Goal: Task Accomplishment & Management: Manage account settings

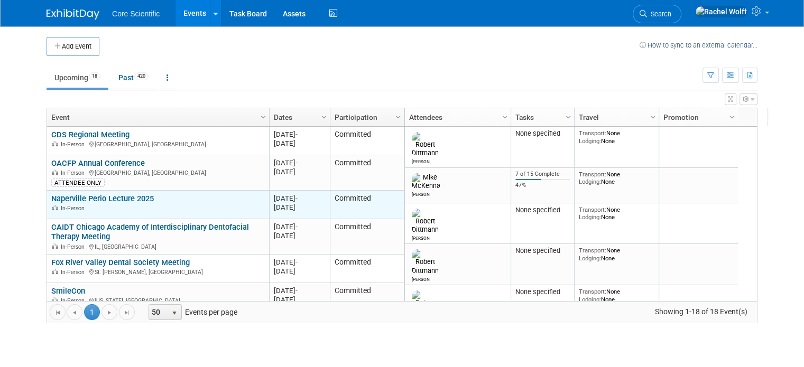
scroll to position [63, 0]
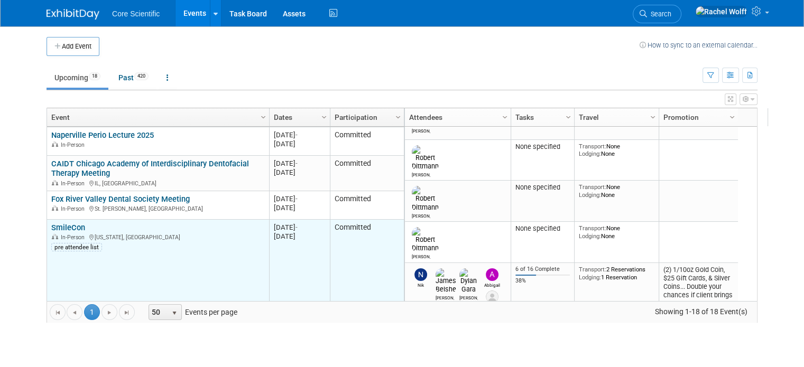
click at [62, 228] on link "SmileCon" at bounding box center [68, 228] width 34 height 10
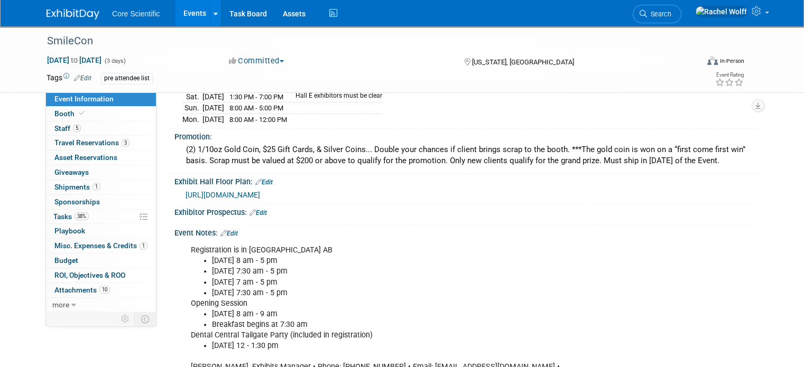
scroll to position [317, 0]
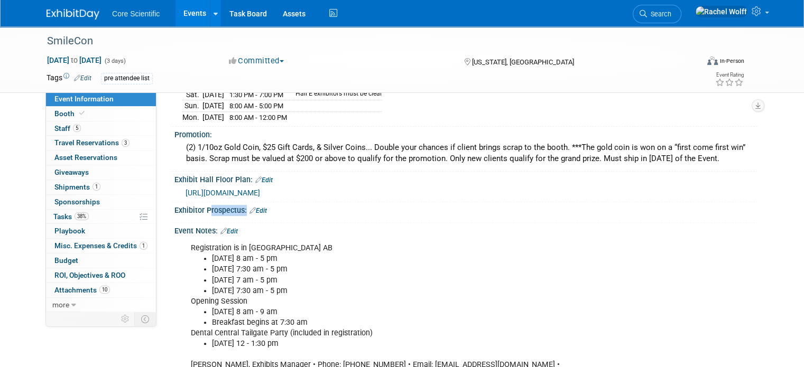
drag, startPoint x: 196, startPoint y: 206, endPoint x: 264, endPoint y: 211, distance: 68.5
click at [264, 211] on div "Exhibitor Prospectus: Edit" at bounding box center [464, 212] width 588 height 21
click at [301, 207] on div "Exhibitor Prospectus: Edit" at bounding box center [465, 209] width 583 height 14
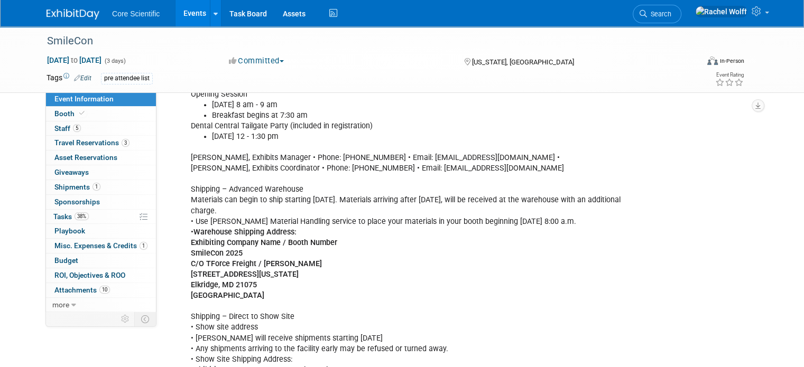
scroll to position [529, 0]
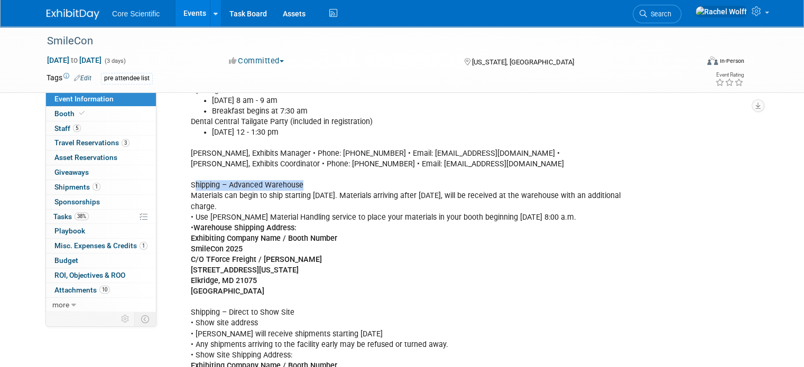
drag, startPoint x: 186, startPoint y: 179, endPoint x: 341, endPoint y: 183, distance: 155.0
click at [341, 183] on div "Registration is in East Salon AB Tuesday 10/21 8 am - 5 pm Wednesday 10/22 7:30…" at bounding box center [413, 233] width 461 height 414
click at [343, 232] on div "Registration is in East Salon AB Tuesday 10/21 8 am - 5 pm Wednesday 10/22 7:30…" at bounding box center [413, 233] width 461 height 414
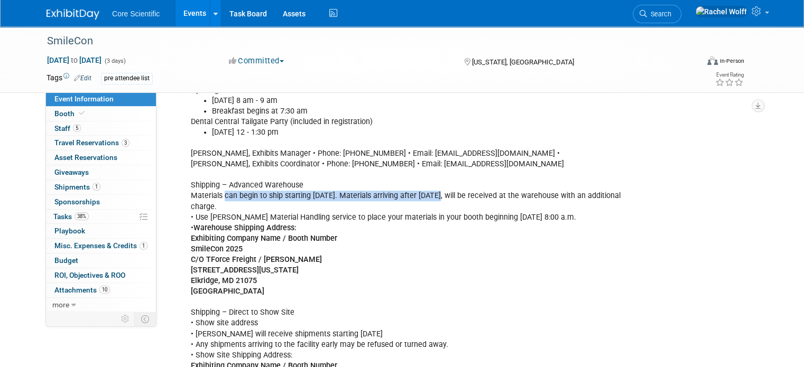
drag, startPoint x: 217, startPoint y: 189, endPoint x: 426, endPoint y: 190, distance: 208.3
click at [426, 190] on div "Registration is in East Salon AB Tuesday 10/21 8 am - 5 pm Wednesday 10/22 7:30…" at bounding box center [413, 233] width 461 height 414
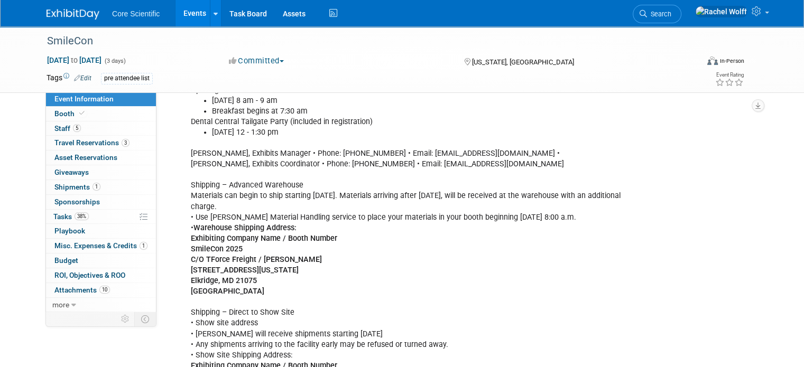
click at [465, 193] on div "Registration is in East Salon AB Tuesday 10/21 8 am - 5 pm Wednesday 10/22 7:30…" at bounding box center [413, 233] width 461 height 414
drag, startPoint x: 474, startPoint y: 189, endPoint x: 645, endPoint y: 190, distance: 171.3
click at [644, 190] on div "Registration is in East Salon AB Tuesday 10/21 8 am - 5 pm Wednesday 10/22 7:30…" at bounding box center [413, 233] width 461 height 414
click at [629, 238] on div "Registration is in East Salon AB Tuesday 10/21 8 am - 5 pm Wednesday 10/22 7:30…" at bounding box center [413, 233] width 461 height 414
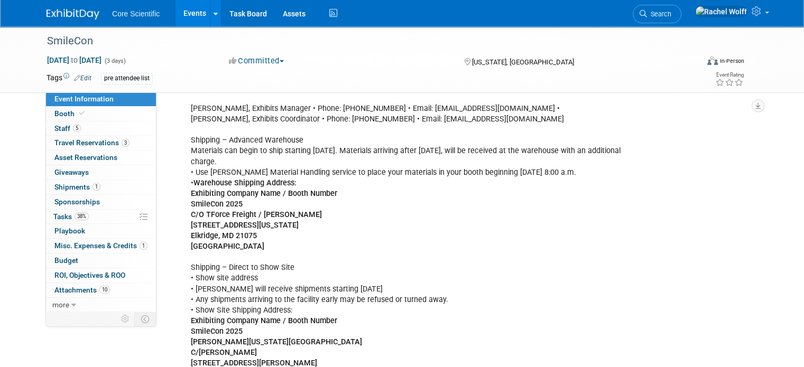
scroll to position [634, 0]
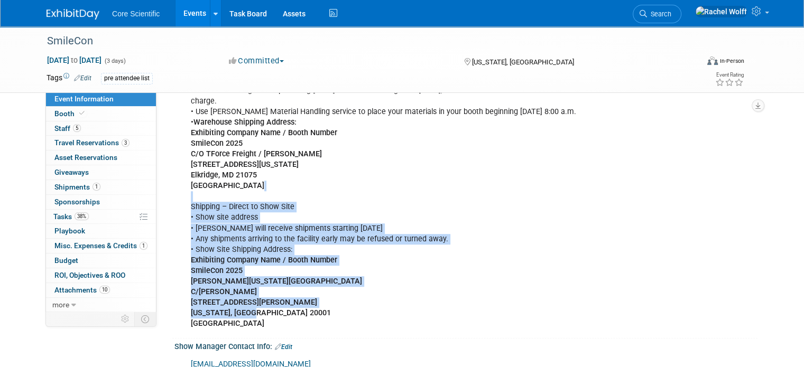
drag, startPoint x: 176, startPoint y: 181, endPoint x: 244, endPoint y: 298, distance: 135.1
click at [244, 298] on div "Registration is in East Salon AB Tuesday 10/21 8 am - 5 pm Wednesday 10/22 7:30…" at bounding box center [413, 128] width 461 height 414
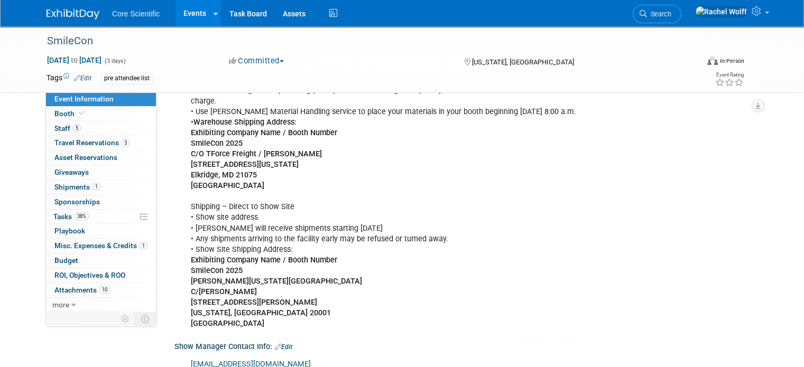
click at [329, 303] on div "Registration is in East Salon AB Tuesday 10/21 8 am - 5 pm Wednesday 10/22 7:30…" at bounding box center [413, 128] width 461 height 414
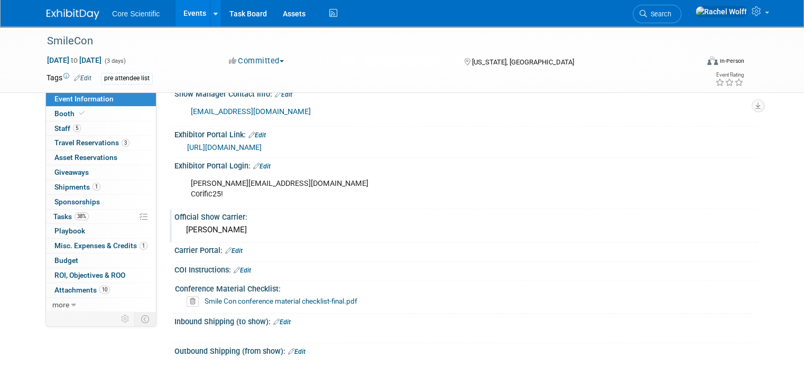
scroll to position [899, 0]
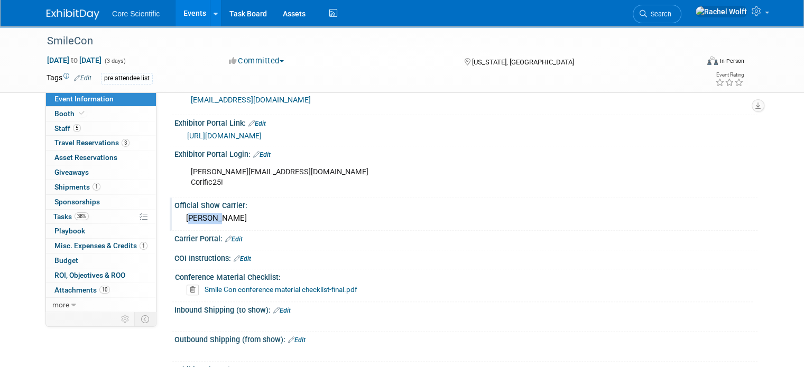
drag, startPoint x: 216, startPoint y: 202, endPoint x: 176, endPoint y: 201, distance: 40.7
click at [182, 210] on div "Freeman" at bounding box center [465, 218] width 567 height 16
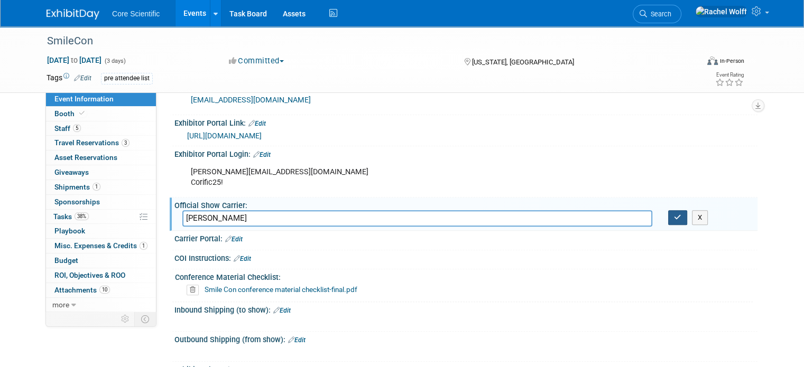
click at [687, 210] on button "button" at bounding box center [677, 217] width 19 height 15
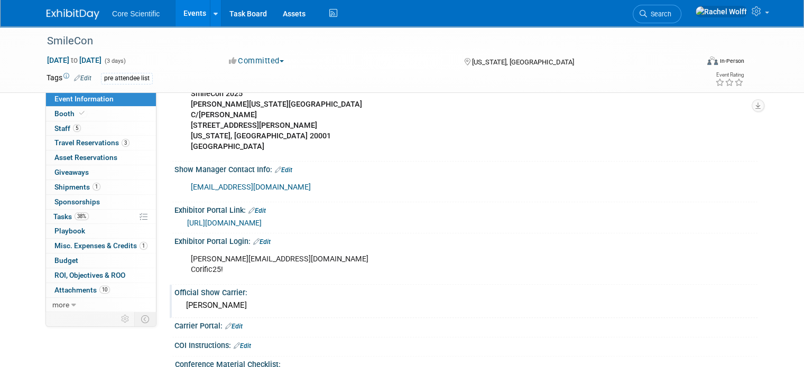
scroll to position [793, 0]
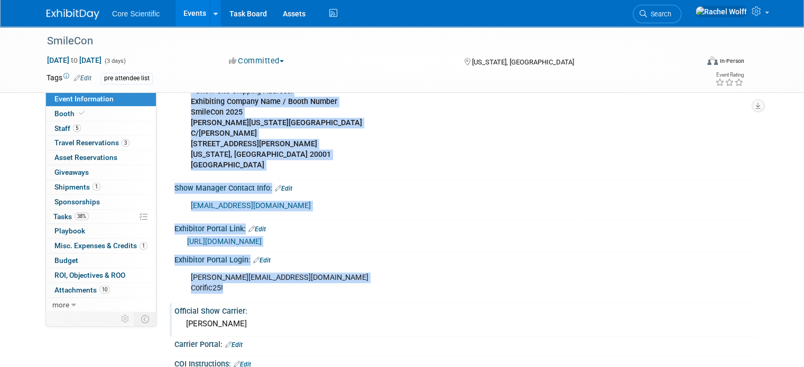
drag, startPoint x: 160, startPoint y: 204, endPoint x: 328, endPoint y: 276, distance: 182.9
click at [452, 275] on div "alissa@core-scientific.com Corific25!" at bounding box center [413, 284] width 461 height 32
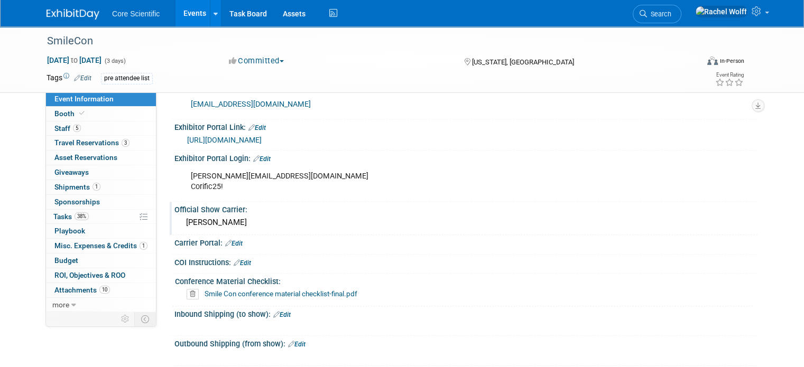
scroll to position [899, 0]
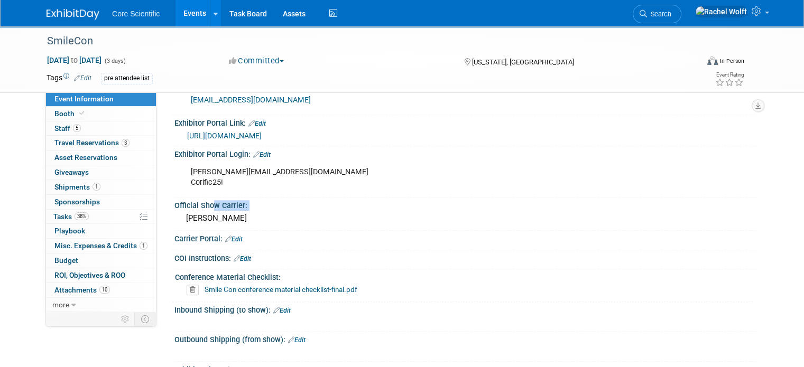
drag, startPoint x: 177, startPoint y: 199, endPoint x: 201, endPoint y: 212, distance: 27.7
click at [314, 231] on div "Carrier Portal: Edit" at bounding box center [465, 238] width 583 height 14
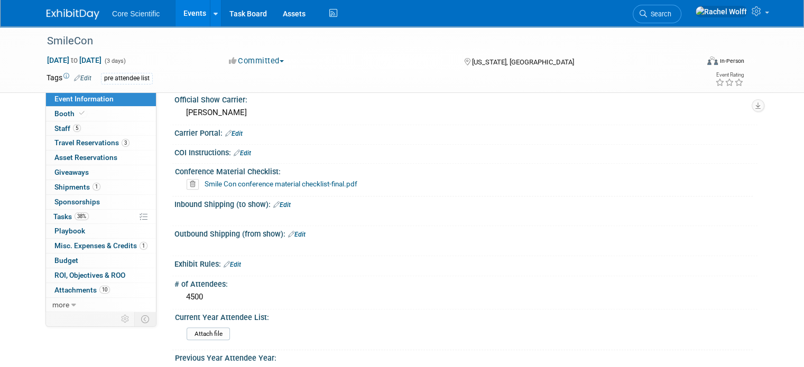
scroll to position [952, 0]
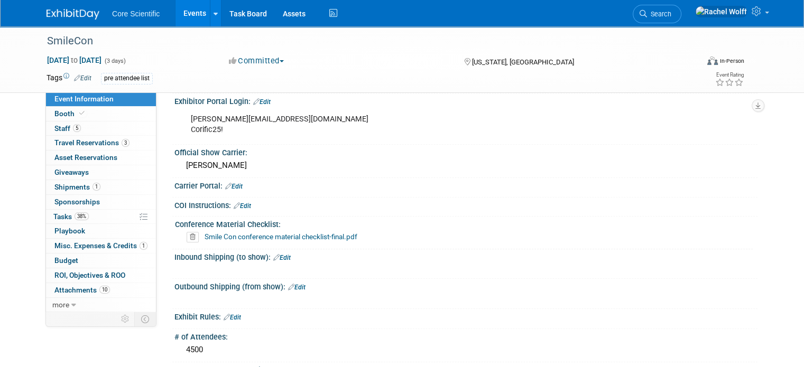
drag, startPoint x: 167, startPoint y: 207, endPoint x: 278, endPoint y: 207, distance: 110.5
click at [278, 217] on div "Conference Material Checklist:" at bounding box center [464, 223] width 578 height 13
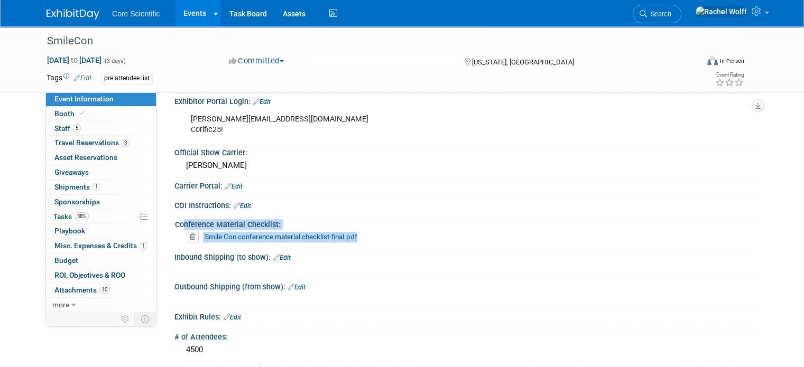
drag, startPoint x: 365, startPoint y: 216, endPoint x: 168, endPoint y: 205, distance: 197.5
click at [172, 217] on div "Conference Material Checklist: Smile Con conference material checklist-final.pdf" at bounding box center [462, 233] width 581 height 32
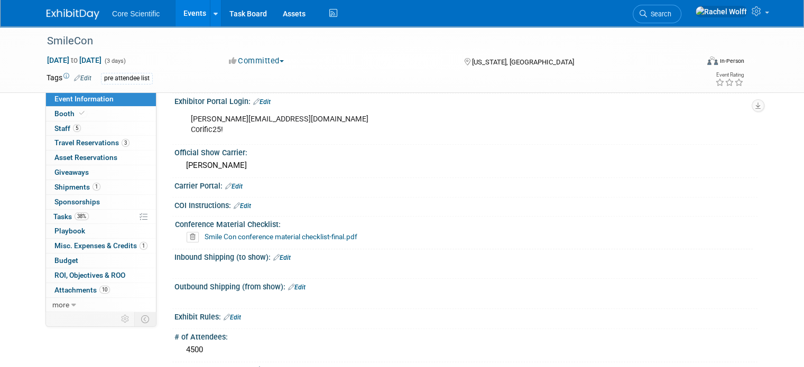
click at [445, 250] on div "Inbound Shipping (to show): Edit" at bounding box center [465, 257] width 583 height 14
click at [86, 110] on link "Booth" at bounding box center [101, 114] width 110 height 14
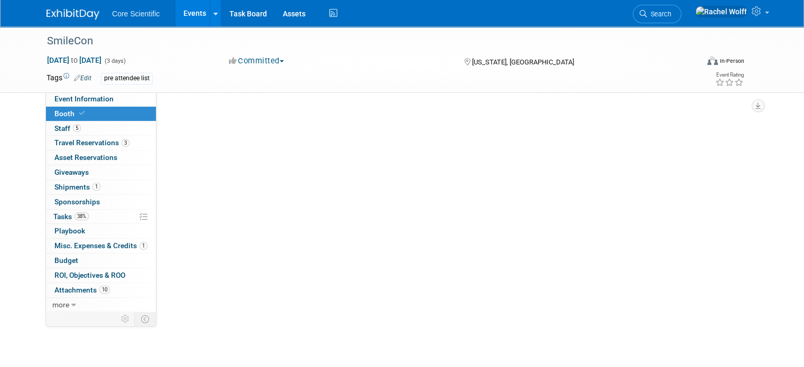
scroll to position [0, 0]
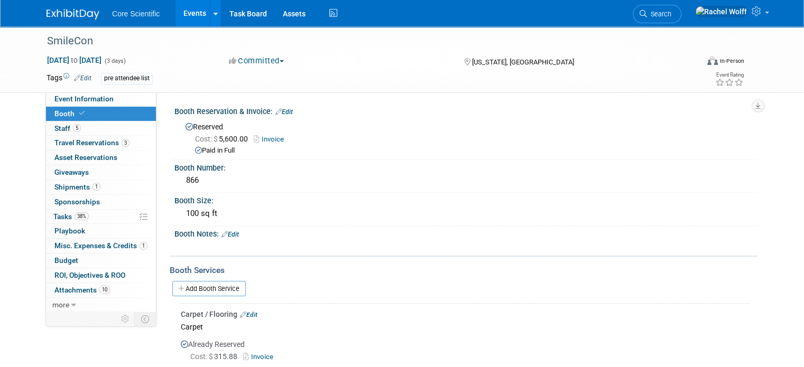
click at [79, 113] on icon at bounding box center [81, 113] width 5 height 6
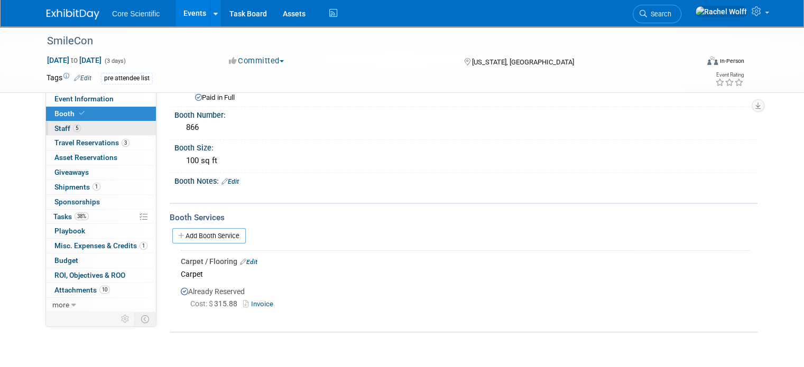
click at [98, 126] on link "5 Staff 5" at bounding box center [101, 129] width 110 height 14
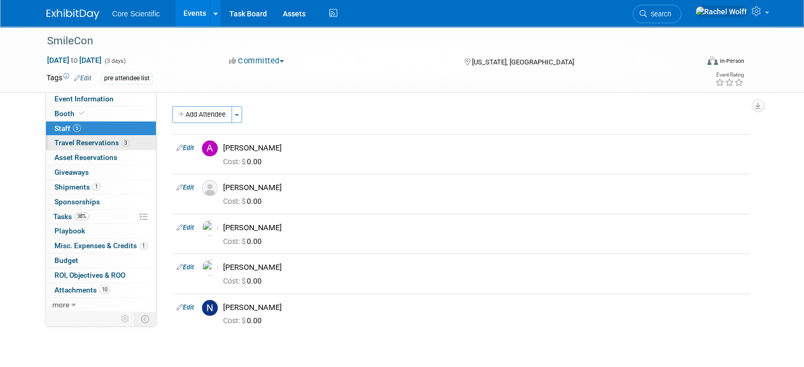
click at [87, 143] on span "Travel Reservations 3" at bounding box center [91, 143] width 75 height 8
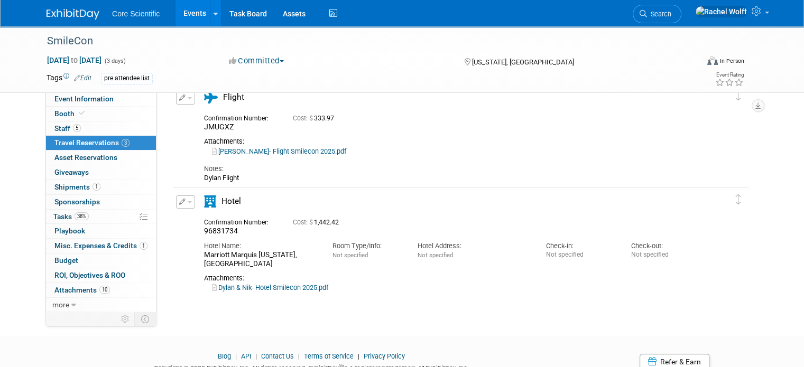
scroll to position [159, 0]
click at [71, 159] on span "Asset Reservations 0" at bounding box center [85, 157] width 63 height 8
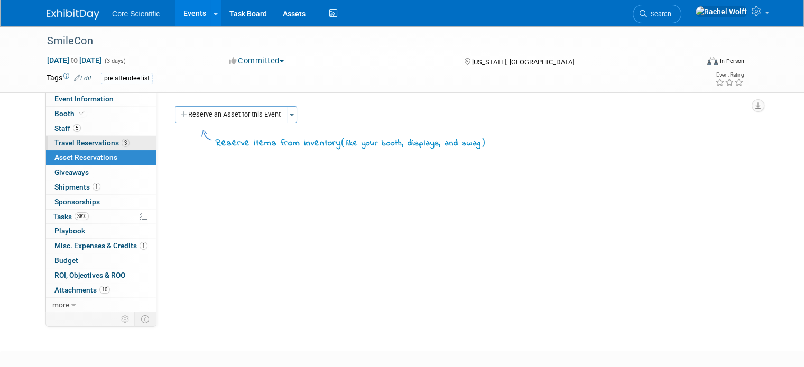
click at [76, 141] on span "Travel Reservations 3" at bounding box center [91, 143] width 75 height 8
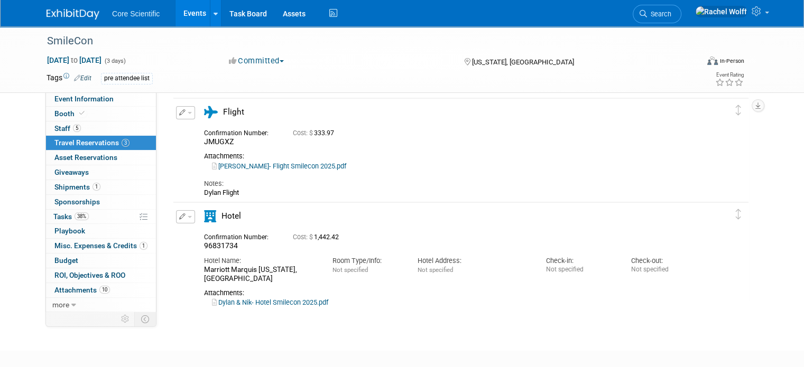
scroll to position [159, 0]
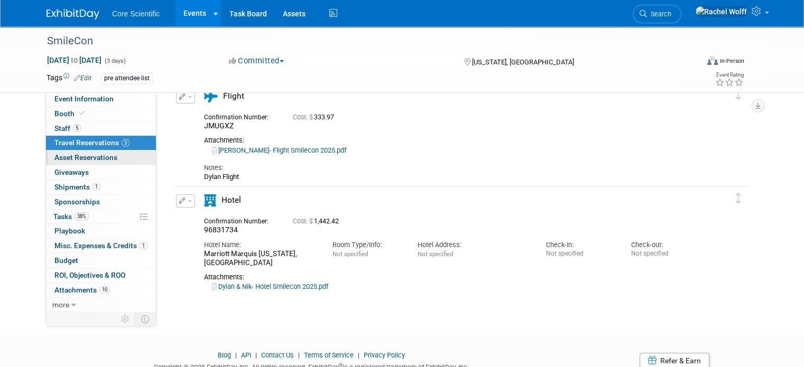
click at [98, 156] on span "Asset Reservations 0" at bounding box center [85, 157] width 63 height 8
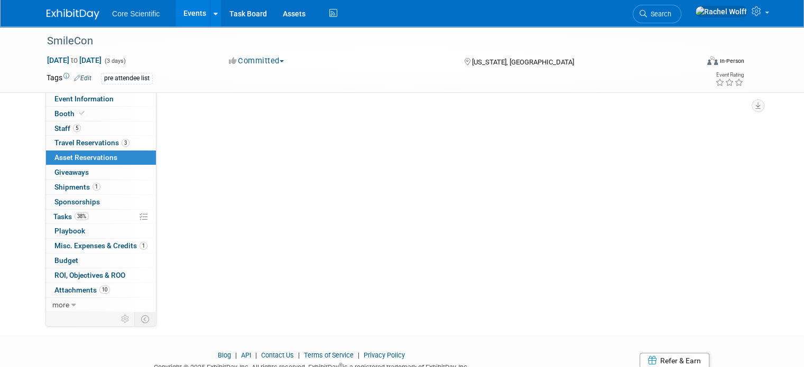
scroll to position [0, 0]
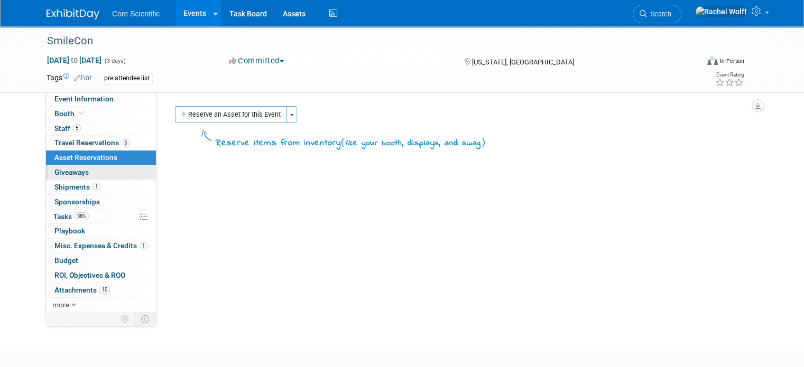
click at [96, 169] on link "0 Giveaways 0" at bounding box center [101, 172] width 110 height 14
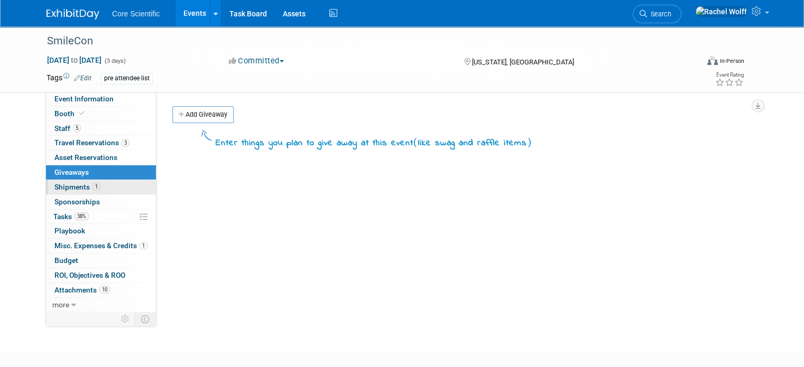
click at [99, 189] on link "1 Shipments 1" at bounding box center [101, 187] width 110 height 14
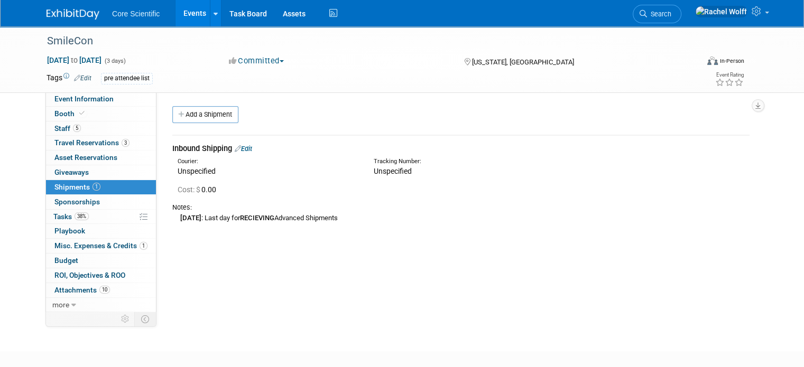
click at [182, 247] on div "Convention Code: SMIOCT25 Event Venue Name: Walter E. Washington Convention Cen…" at bounding box center [456, 201] width 601 height 219
click at [54, 189] on span "Shipments 1" at bounding box center [77, 187] width 46 height 8
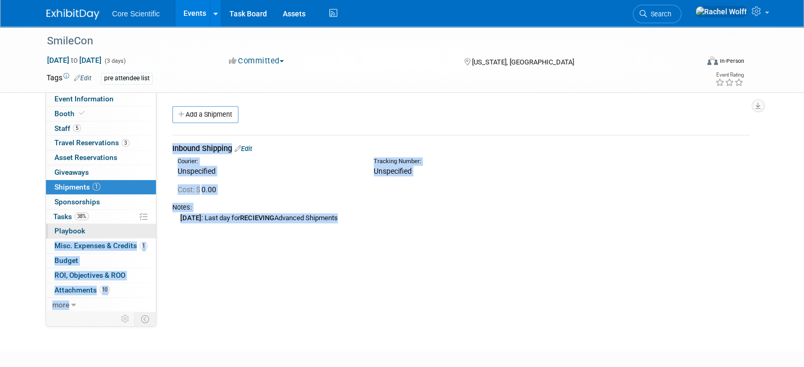
drag, startPoint x: 381, startPoint y: 218, endPoint x: 145, endPoint y: 231, distance: 235.6
click at [145, 231] on div "Event Information Event Info Booth Booth 5 Staff 5 Staff 3 Travel Reservations …" at bounding box center [402, 168] width 727 height 285
drag, startPoint x: 421, startPoint y: 276, endPoint x: 416, endPoint y: 269, distance: 9.4
click at [421, 276] on div "Convention Code: SMIOCT25 Event Venue Name: Walter E. Washington Convention Cen…" at bounding box center [456, 201] width 601 height 219
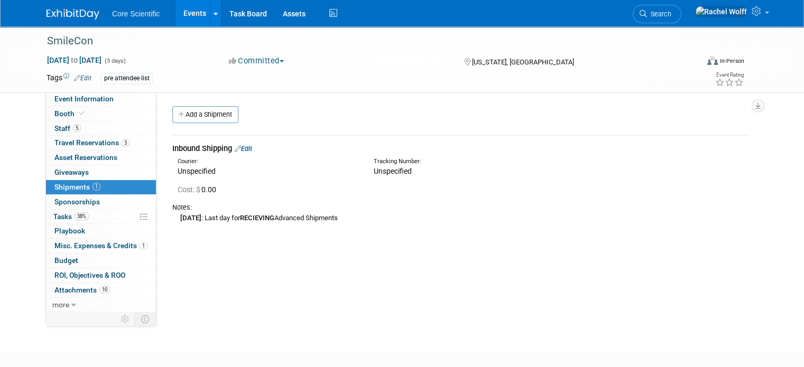
drag, startPoint x: 172, startPoint y: 164, endPoint x: 195, endPoint y: 163, distance: 23.3
click at [195, 163] on div "Courier:" at bounding box center [268, 162] width 180 height 8
drag, startPoint x: 370, startPoint y: 155, endPoint x: 434, endPoint y: 159, distance: 63.6
click at [434, 159] on div "Courier: Unspecified Tracking Number: Unspecified" at bounding box center [460, 165] width 593 height 23
click at [671, 14] on span "Search" at bounding box center [659, 14] width 24 height 8
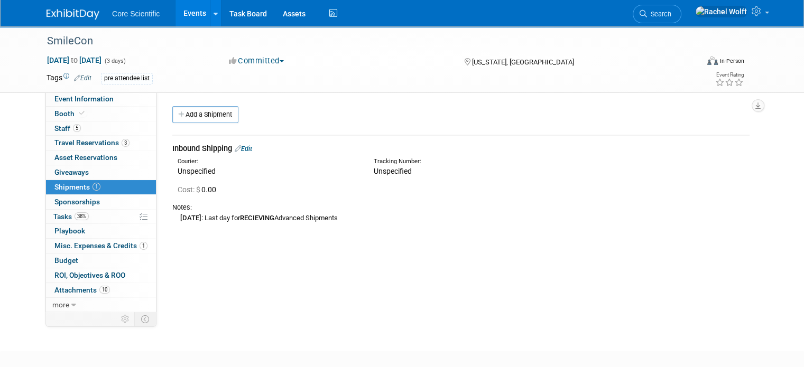
click at [65, 14] on img at bounding box center [73, 14] width 53 height 11
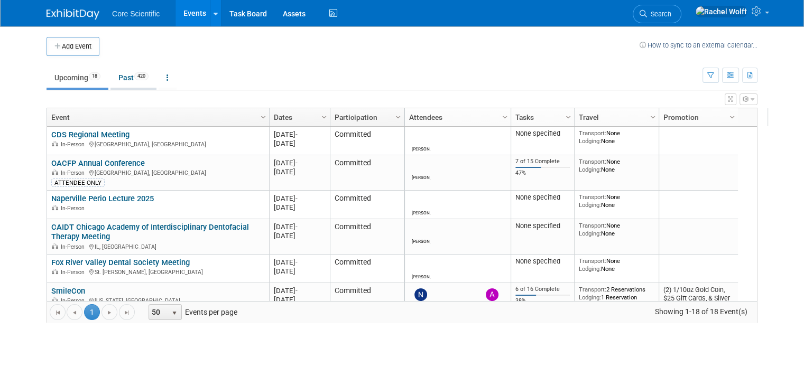
click at [134, 80] on span "420" at bounding box center [141, 76] width 14 height 8
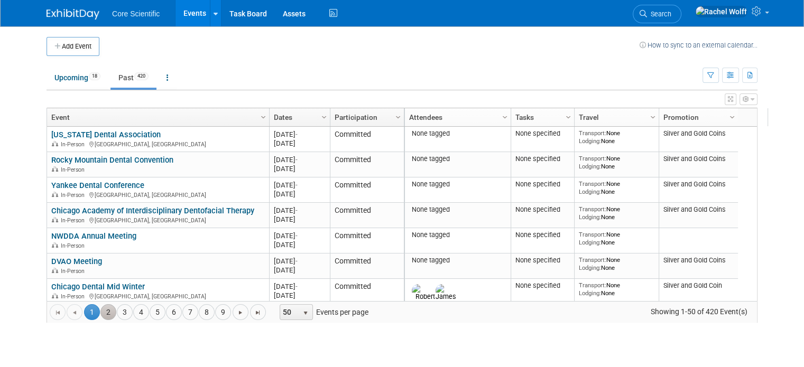
click at [100, 317] on link "2" at bounding box center [108, 313] width 16 height 16
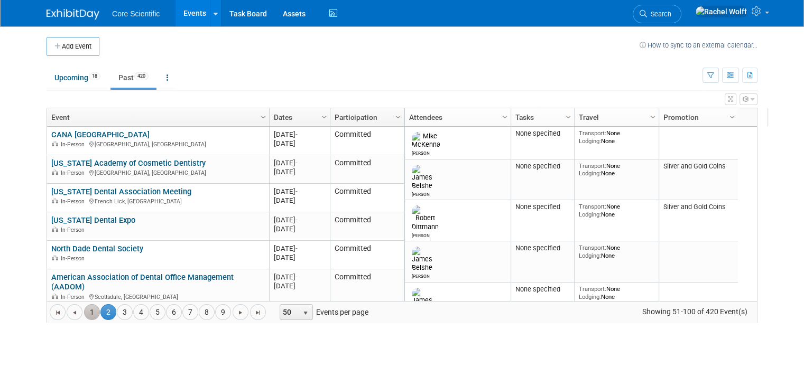
click at [84, 310] on link "1" at bounding box center [92, 313] width 16 height 16
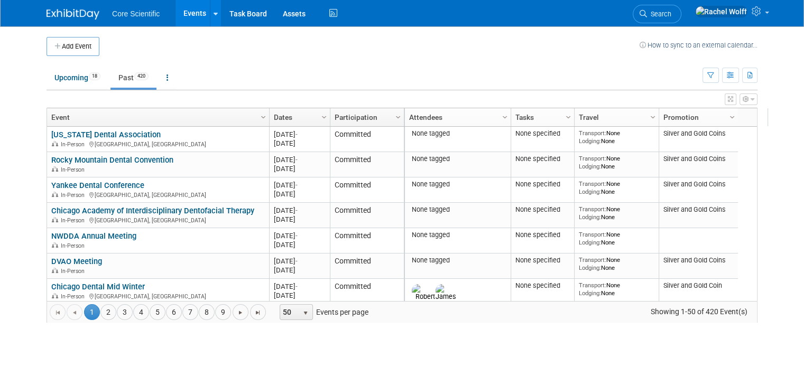
click at [282, 113] on link "Dates" at bounding box center [298, 117] width 49 height 18
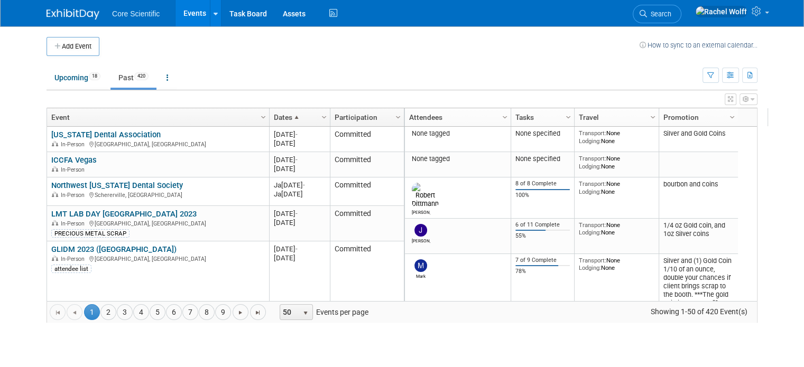
click at [282, 113] on link "Dates" at bounding box center [298, 117] width 49 height 18
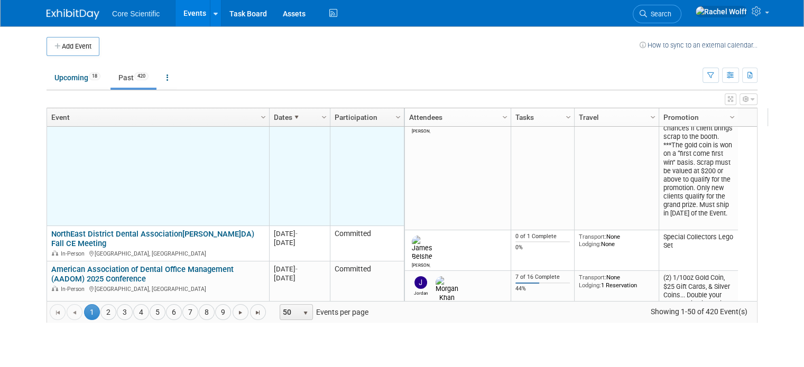
scroll to position [127, 0]
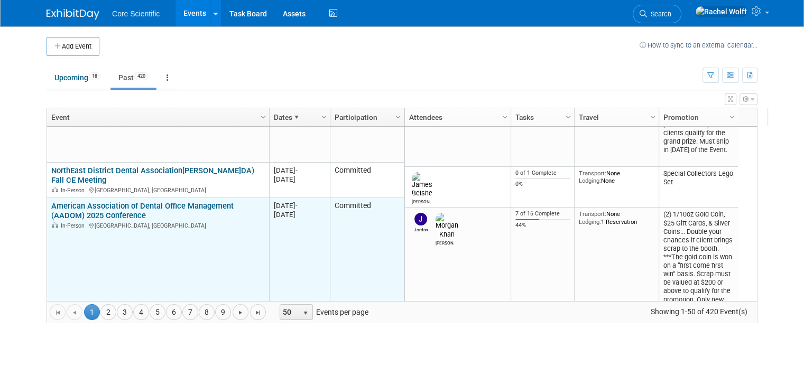
click at [176, 208] on link "American Association of Dental Office Management (AADOM) 2025 Conference" at bounding box center [142, 211] width 182 height 20
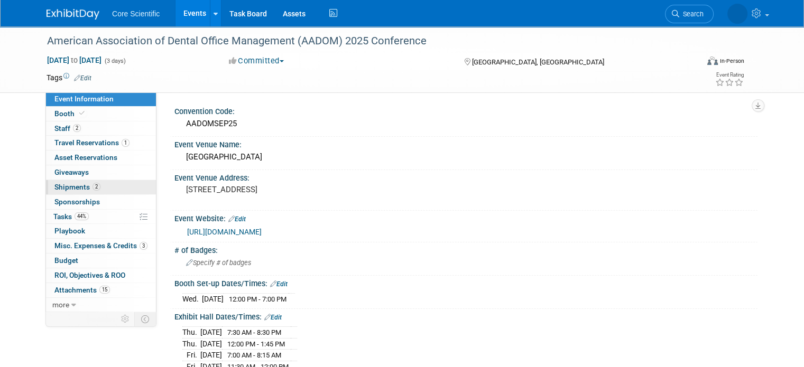
click at [103, 183] on link "2 Shipments 2" at bounding box center [101, 187] width 110 height 14
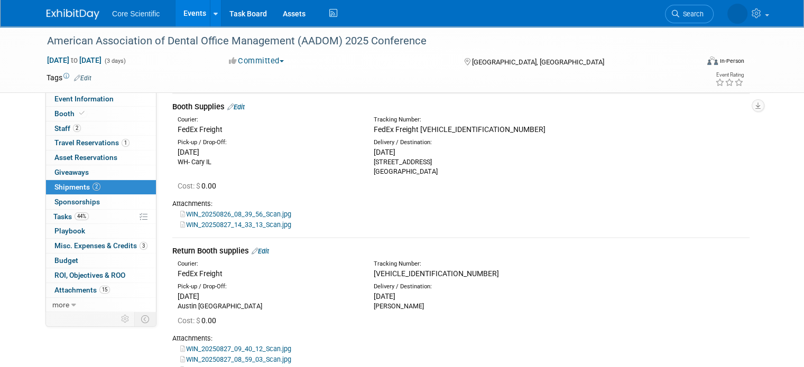
scroll to position [53, 0]
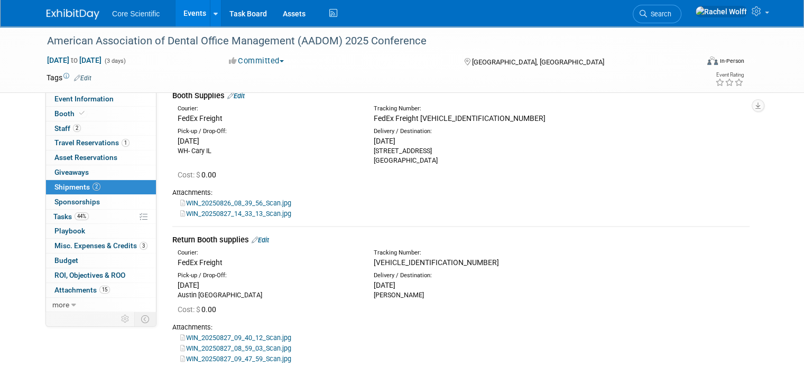
click at [268, 209] on div "WIN_20250827_14_33_13_Scan.jpg" at bounding box center [460, 213] width 577 height 11
click at [269, 205] on link "WIN_20250826_08_39_56_Scan.jpg" at bounding box center [235, 203] width 111 height 8
click at [243, 212] on link "WIN_20250827_14_33_13_Scan.jpg" at bounding box center [235, 214] width 111 height 8
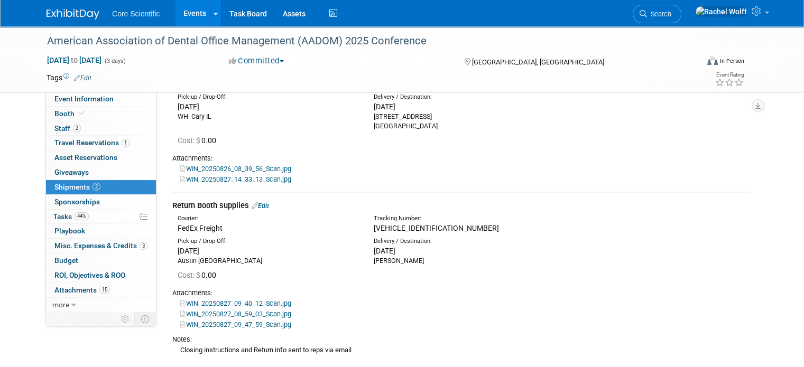
scroll to position [106, 0]
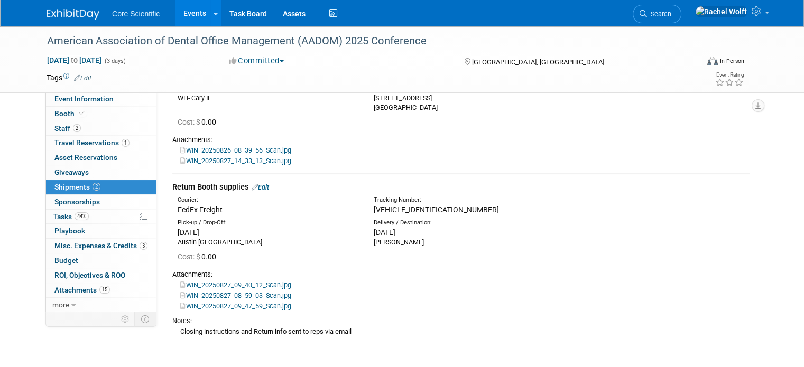
click at [226, 286] on link "WIN_20250827_09_40_12_Scan.jpg" at bounding box center [235, 285] width 111 height 8
click at [258, 298] on link "WIN_20250827_08_59_03_Scan.jpg" at bounding box center [235, 296] width 111 height 8
click at [233, 310] on link "WIN_20250827_09_47_59_Scan.jpg" at bounding box center [235, 306] width 111 height 8
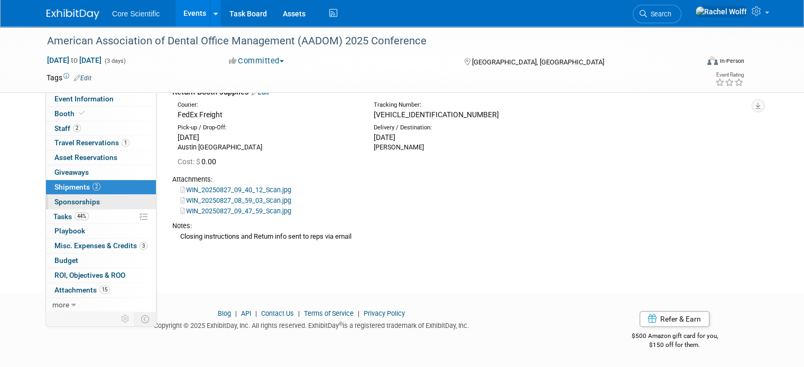
click at [107, 203] on link "0 Sponsorships 0" at bounding box center [101, 202] width 110 height 14
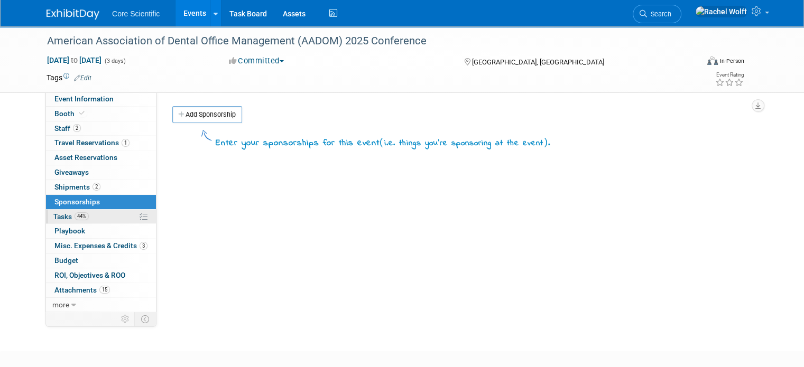
click at [89, 222] on link "44% Tasks 44%" at bounding box center [101, 217] width 110 height 14
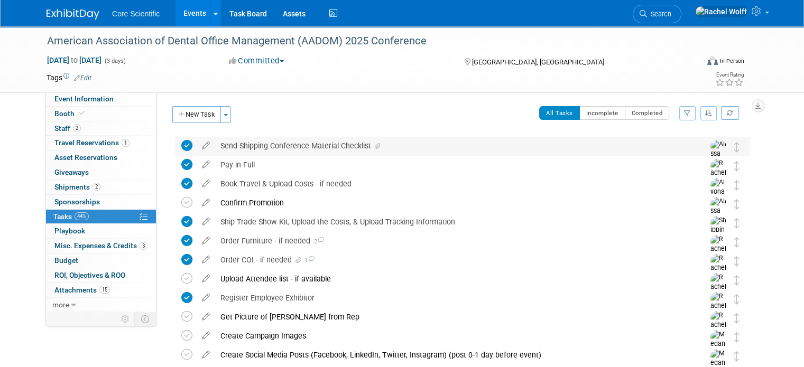
click at [379, 143] on div "Send Shipping Conference Material Checklist" at bounding box center [452, 146] width 474 height 18
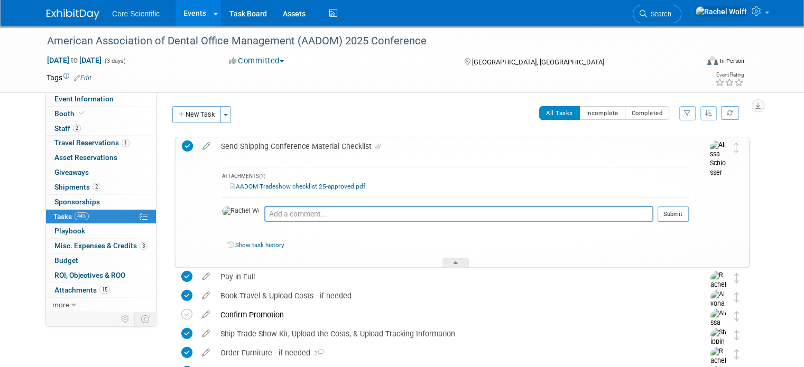
click at [324, 188] on link "AADOM Tradeshow checklist 25-approved.pdf" at bounding box center [297, 186] width 135 height 7
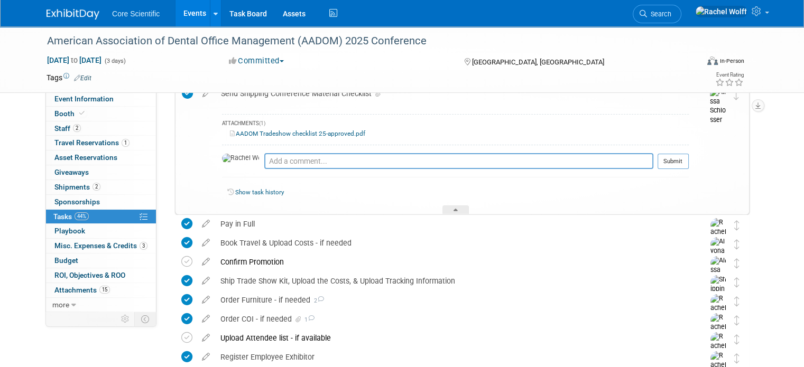
click at [164, 134] on div "American Association of Dental Office Management (AADOM) 2025 Conference Round …" at bounding box center [456, 312] width 585 height 463
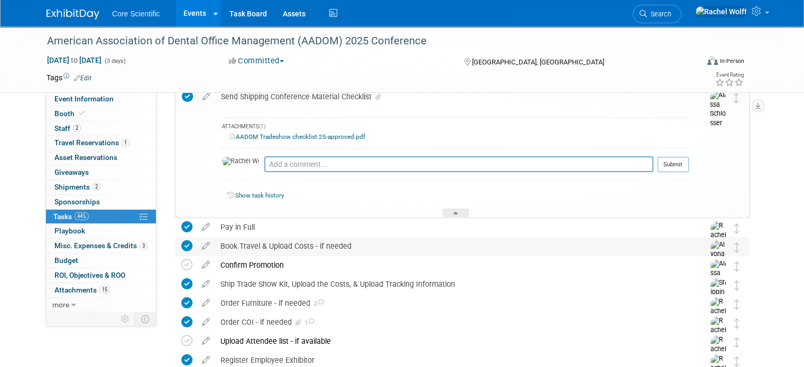
scroll to position [0, 0]
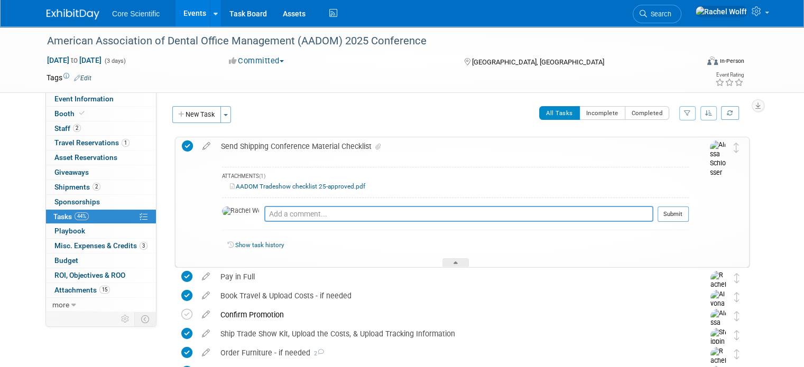
click at [414, 152] on div "Send Shipping Conference Material Checklist" at bounding box center [452, 146] width 473 height 18
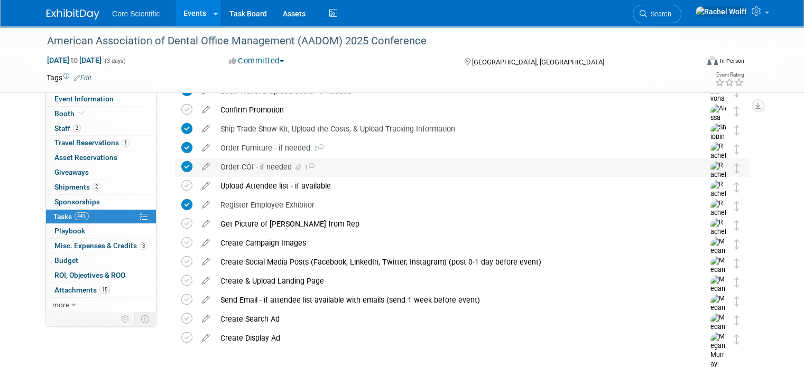
scroll to position [106, 0]
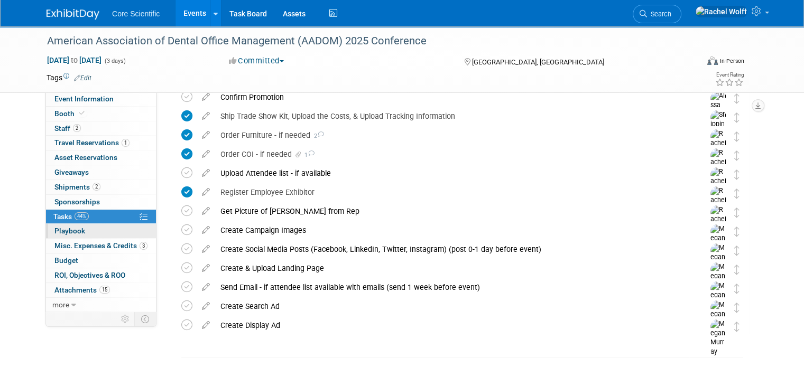
click at [59, 228] on span "Playbook 0" at bounding box center [69, 231] width 31 height 8
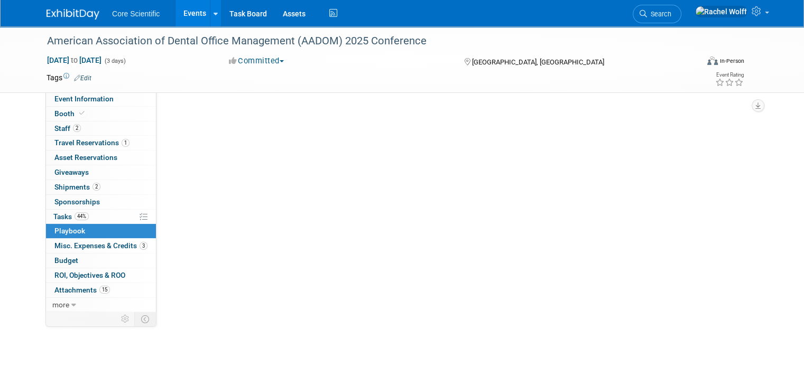
scroll to position [0, 0]
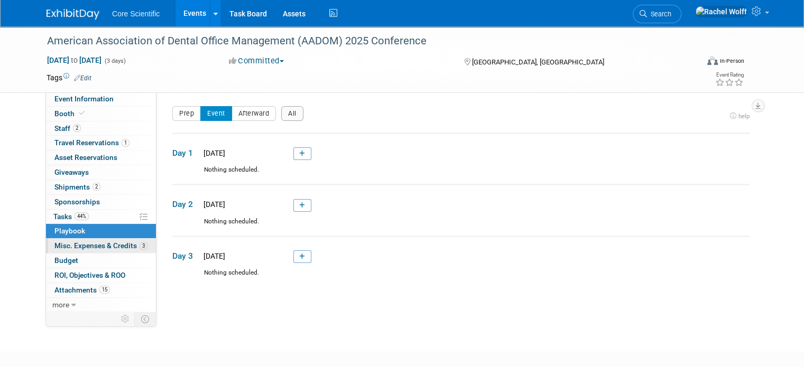
click at [82, 244] on span "Misc. Expenses & Credits 3" at bounding box center [100, 246] width 93 height 8
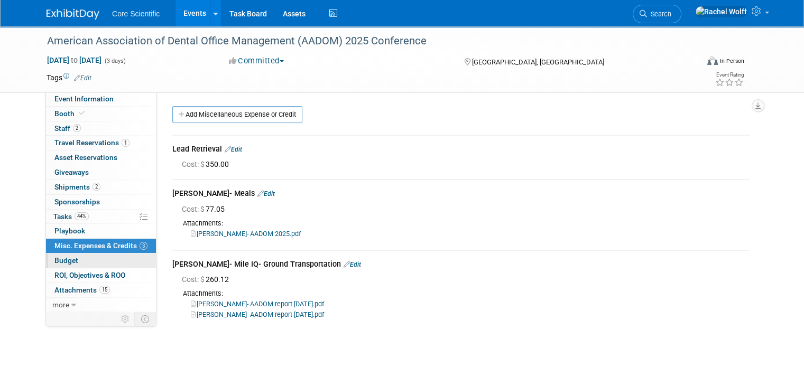
click at [98, 265] on link "Budget" at bounding box center [101, 261] width 110 height 14
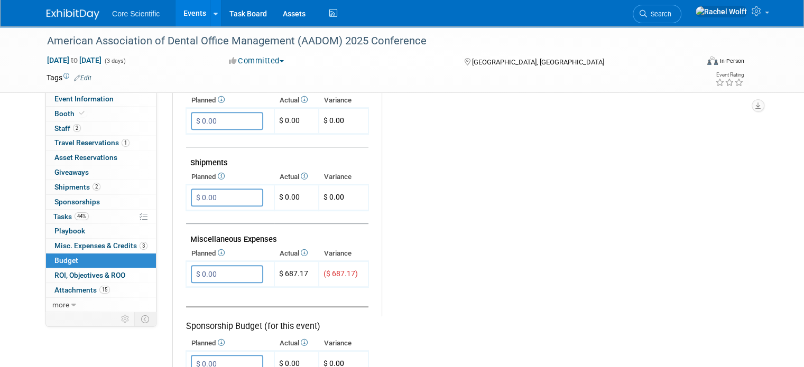
scroll to position [687, 0]
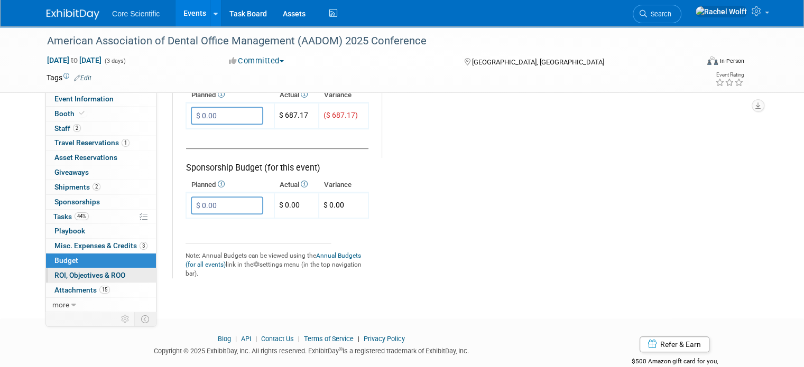
click at [84, 274] on span "ROI, Objectives & ROO 0" at bounding box center [89, 275] width 71 height 8
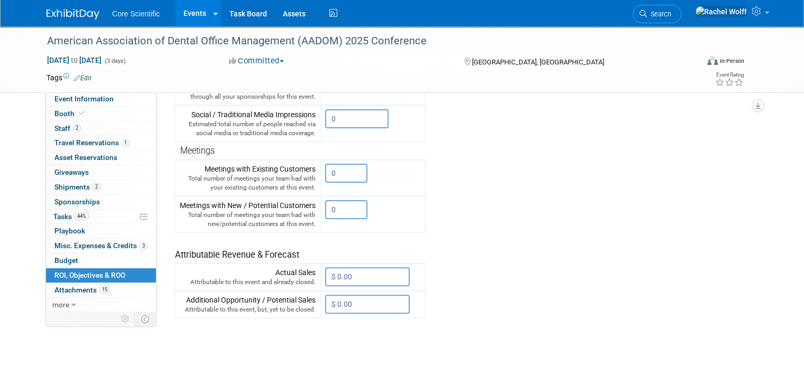
scroll to position [264, 0]
click at [76, 286] on span "Attachments 15" at bounding box center [82, 290] width 56 height 8
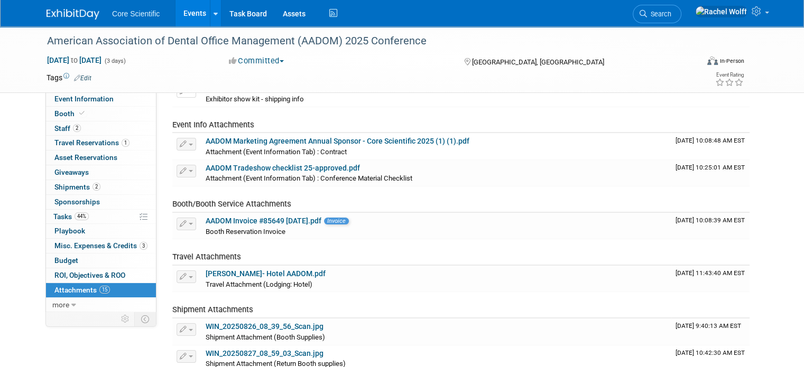
scroll to position [0, 0]
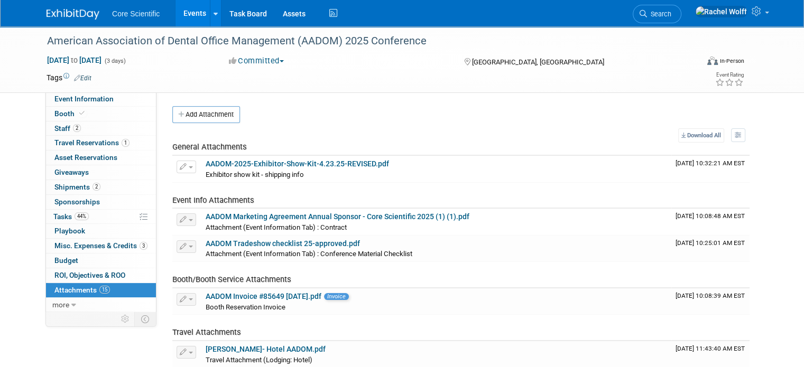
click at [70, 12] on img at bounding box center [73, 14] width 53 height 11
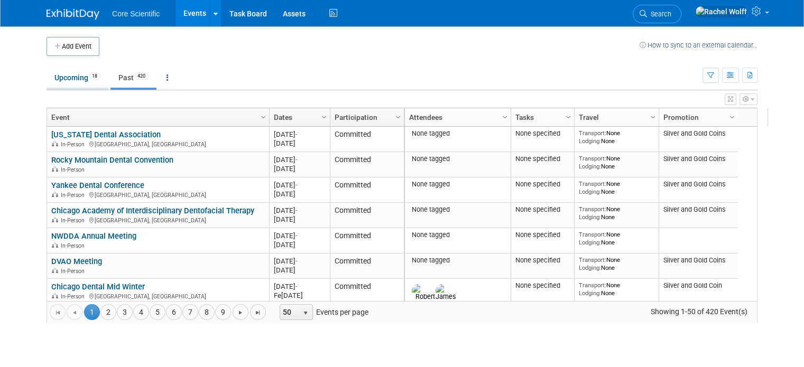
click at [51, 84] on link "Upcoming 18" at bounding box center [78, 78] width 62 height 20
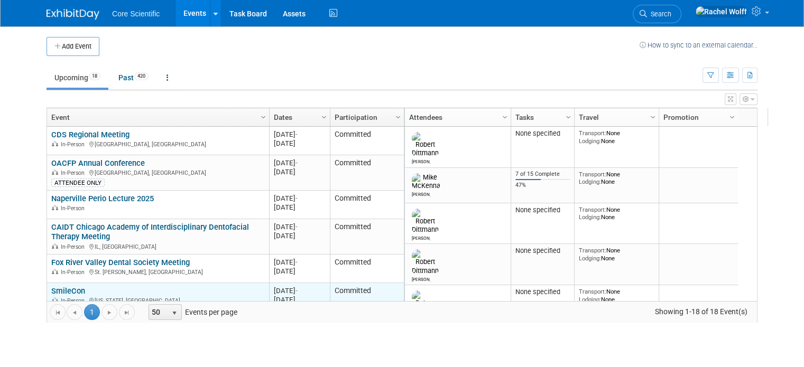
click at [59, 291] on link "SmileCon" at bounding box center [68, 292] width 34 height 10
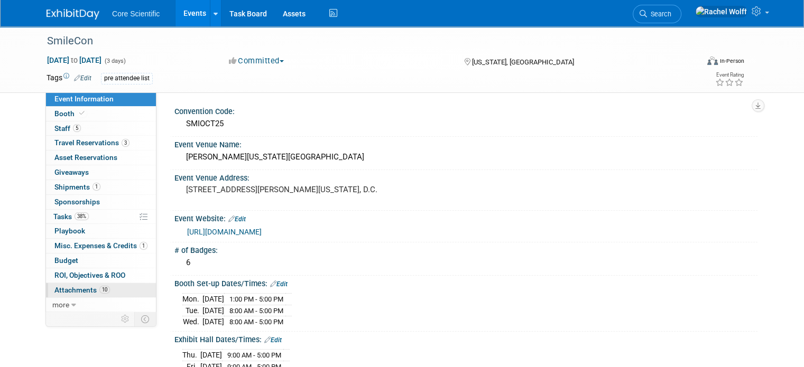
click at [63, 290] on span "Attachments 10" at bounding box center [82, 290] width 56 height 8
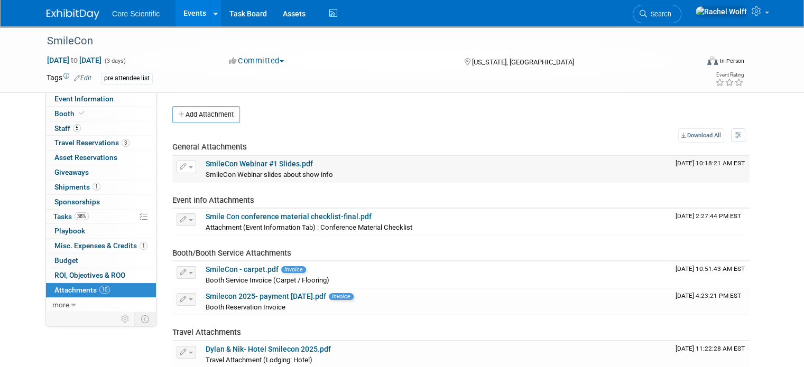
click at [260, 164] on link "SmileCon Webinar #1 Slides.pdf" at bounding box center [259, 164] width 107 height 8
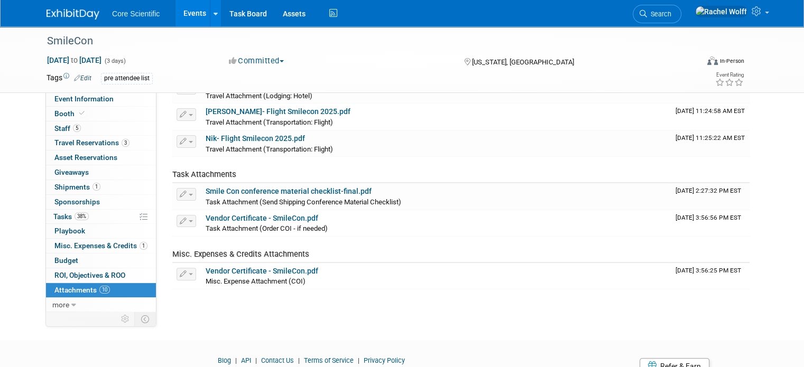
scroll to position [309, 0]
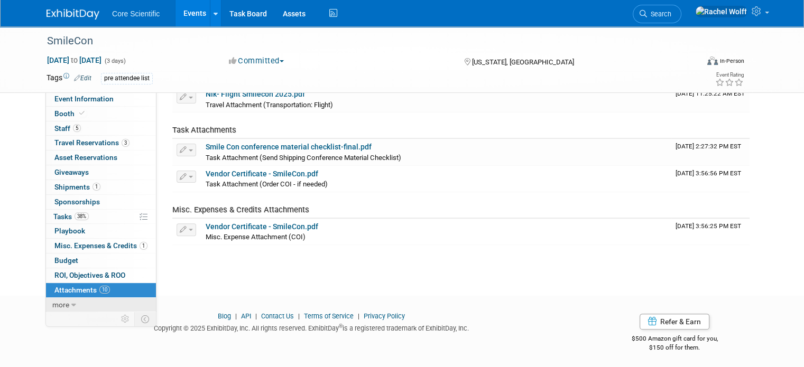
click at [57, 306] on span "more" at bounding box center [60, 305] width 17 height 8
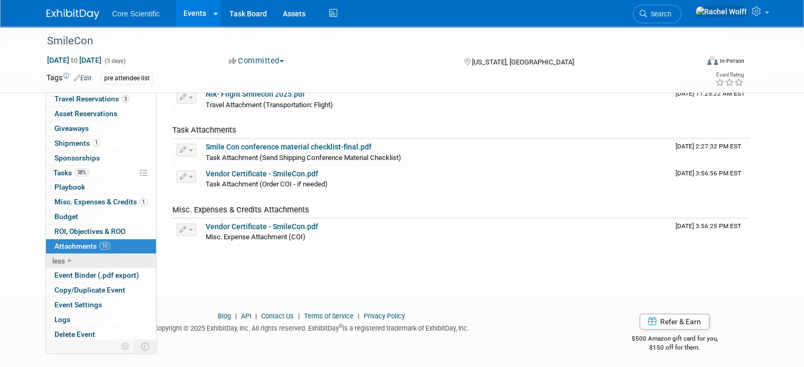
click at [67, 259] on icon at bounding box center [69, 261] width 5 height 7
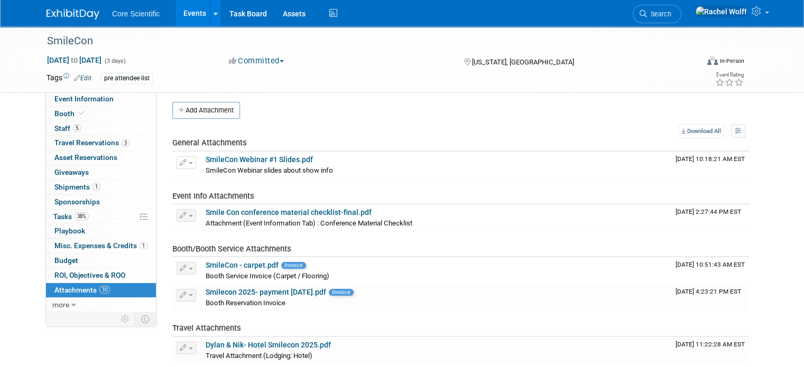
scroll to position [0, 0]
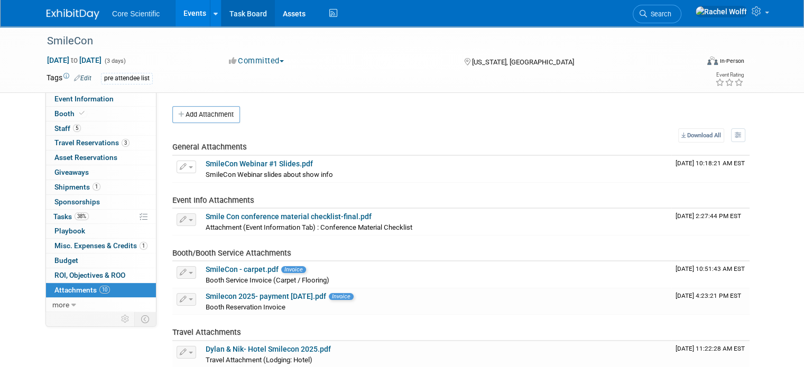
click at [235, 6] on link "Task Board" at bounding box center [248, 13] width 53 height 26
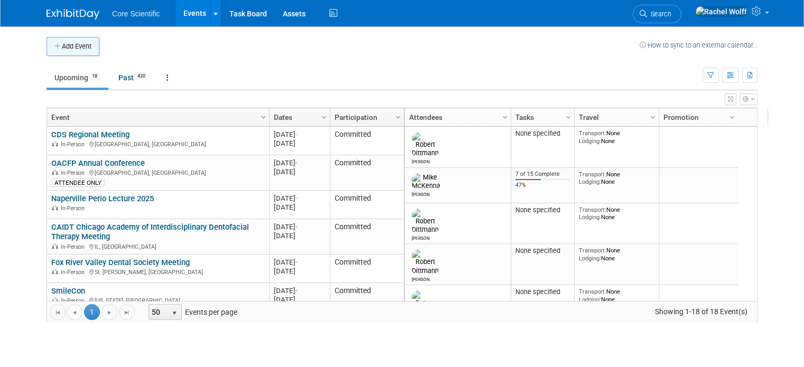
click at [70, 47] on button "Add Event" at bounding box center [73, 46] width 53 height 19
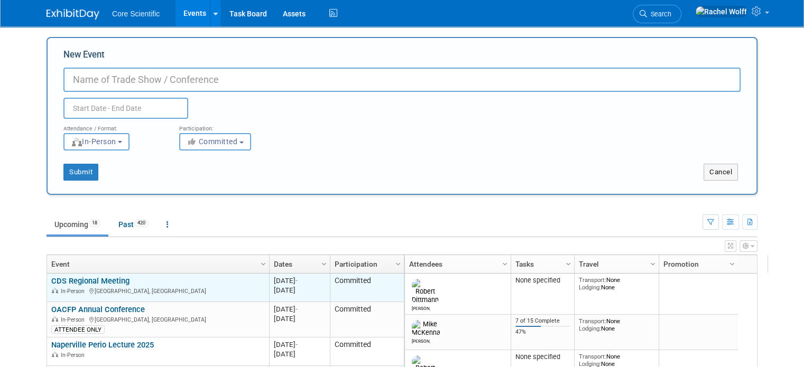
click at [97, 285] on div "CDS Regional Meeting In-Person [GEOGRAPHIC_DATA], [GEOGRAPHIC_DATA]" at bounding box center [157, 286] width 213 height 19
click at [99, 279] on link "CDS Regional Meeting" at bounding box center [90, 282] width 78 height 10
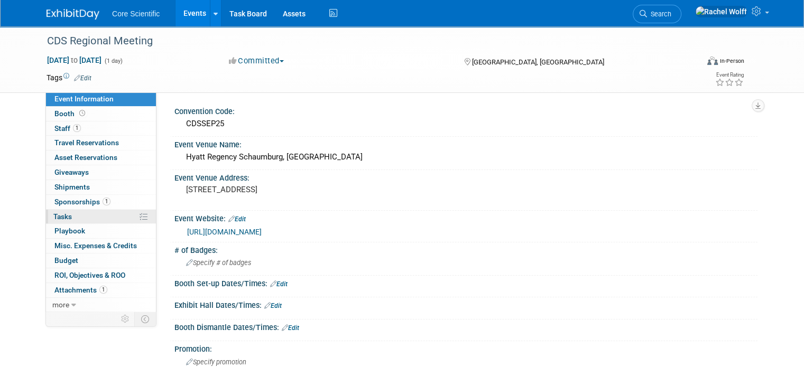
click at [96, 217] on link "0% Tasks 0%" at bounding box center [101, 217] width 110 height 14
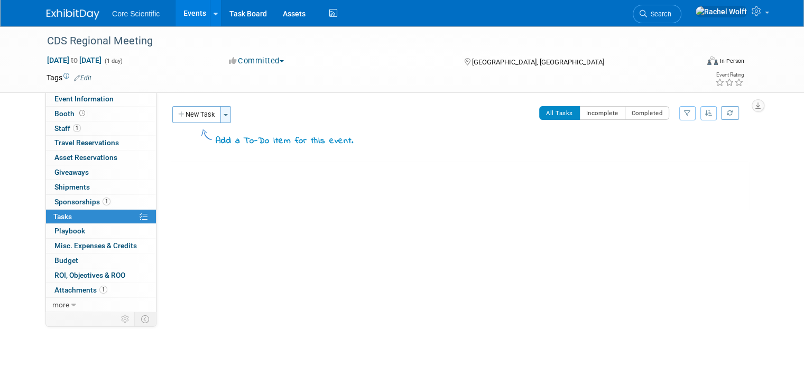
click at [220, 110] on button "Toggle Dropdown" at bounding box center [225, 114] width 11 height 17
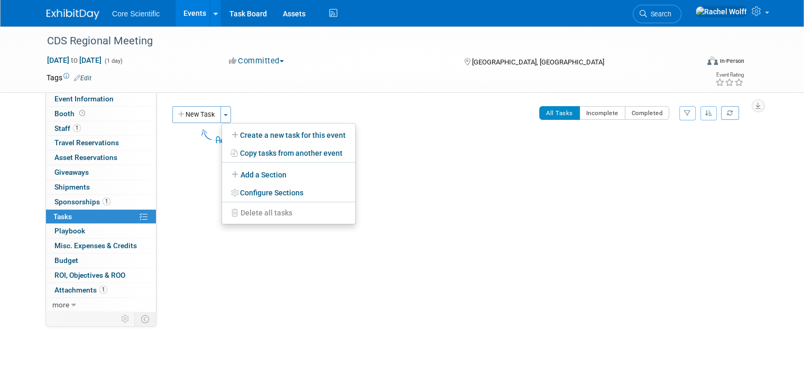
click at [66, 13] on img at bounding box center [73, 14] width 53 height 11
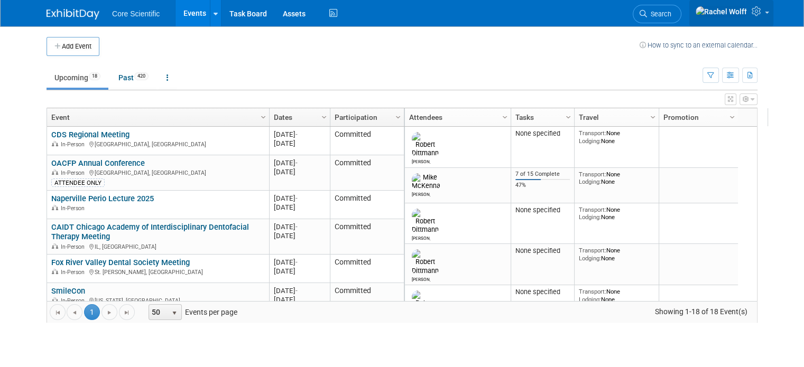
click at [764, 16] on icon at bounding box center [758, 11] width 12 height 10
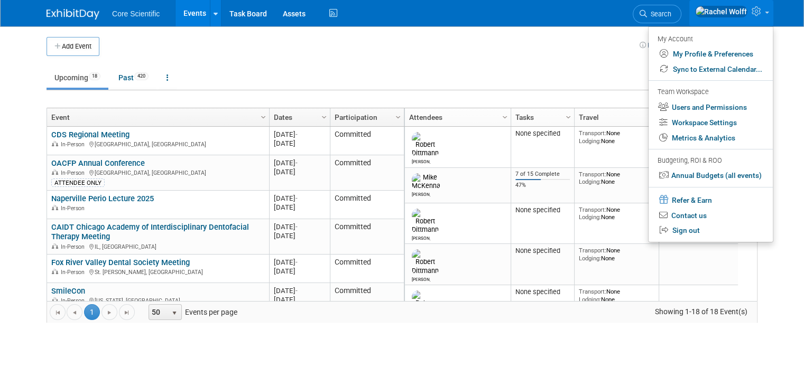
click at [764, 16] on icon at bounding box center [758, 11] width 12 height 10
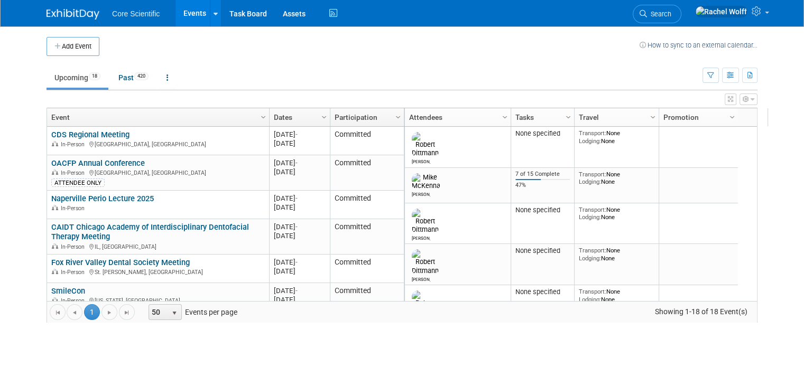
click at [520, 45] on td at bounding box center [369, 46] width 540 height 19
